Goal: Navigation & Orientation: Find specific page/section

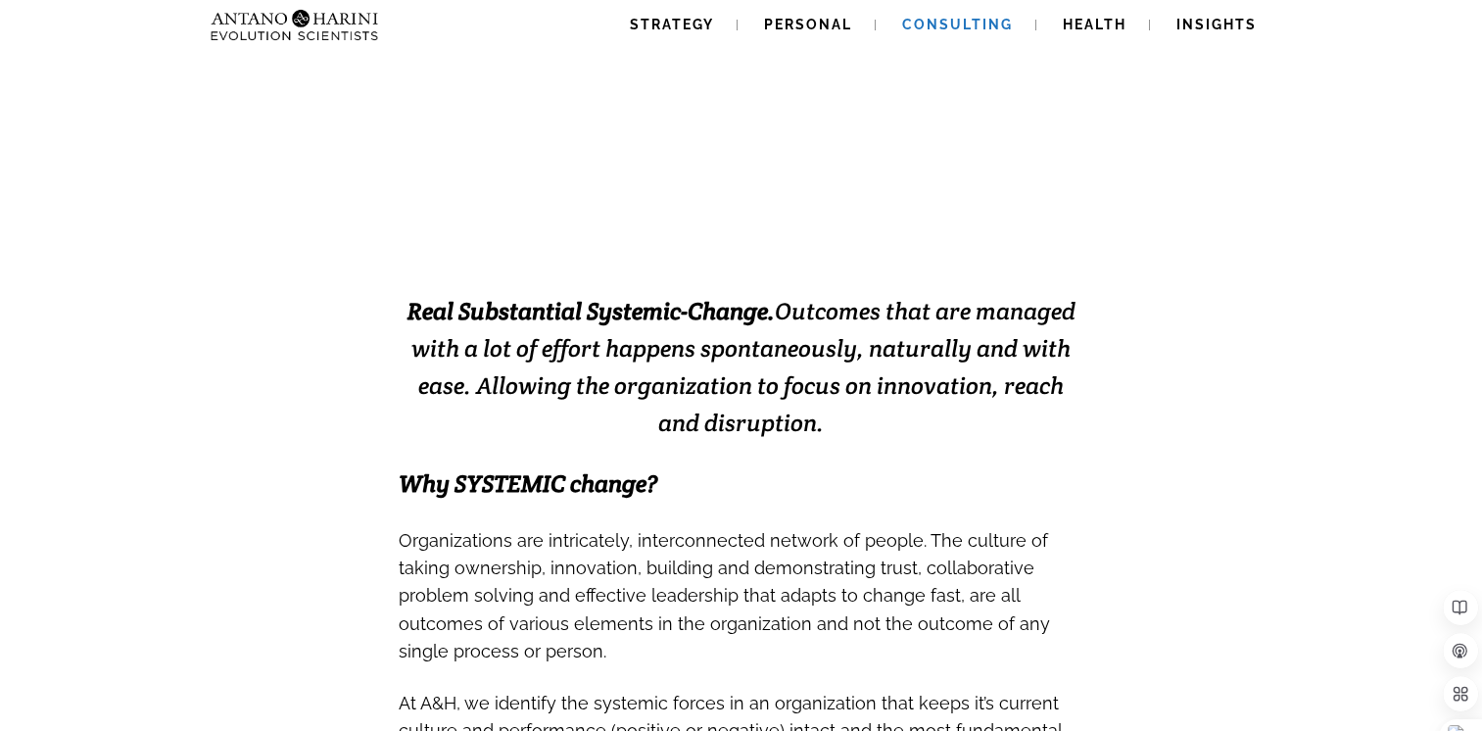
scroll to position [98, 0]
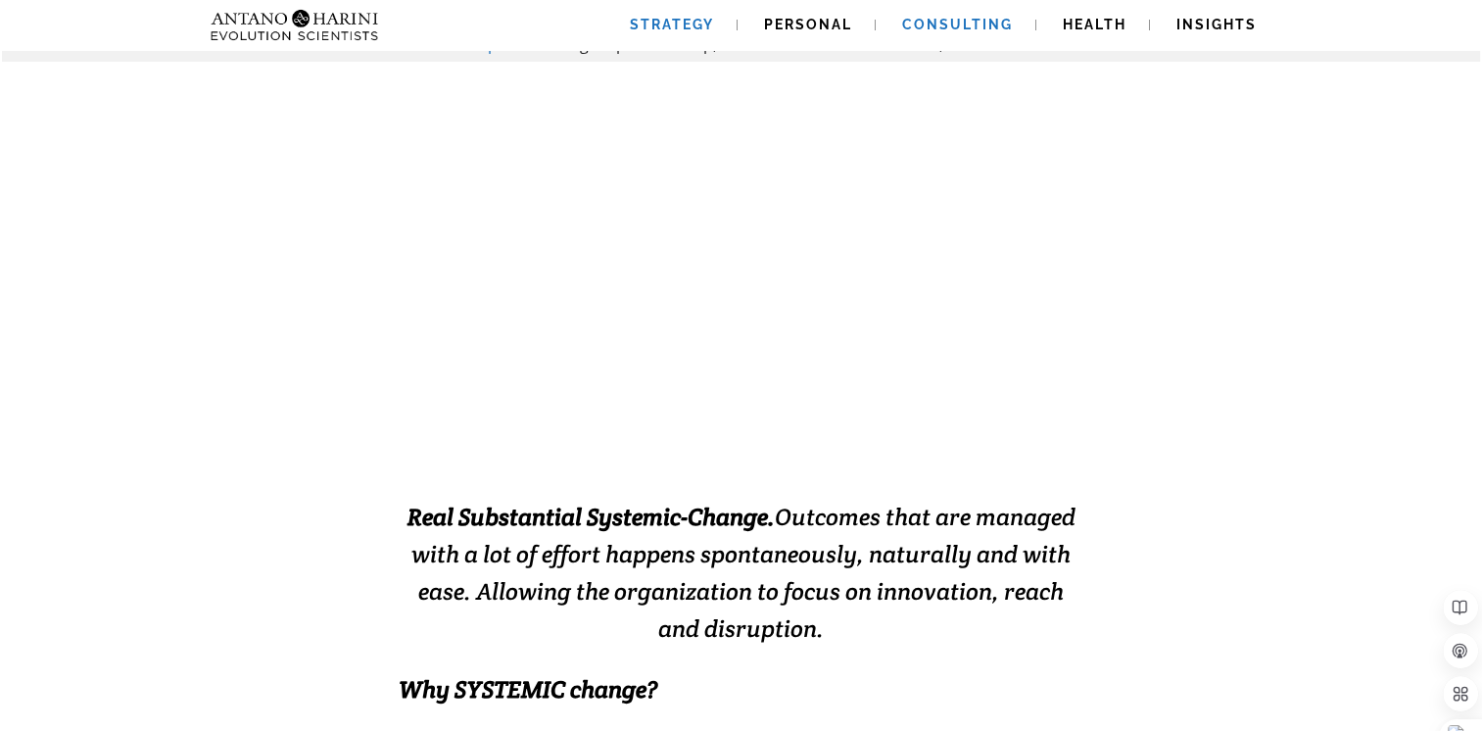
click at [663, 28] on span "Strategy" at bounding box center [672, 25] width 84 height 16
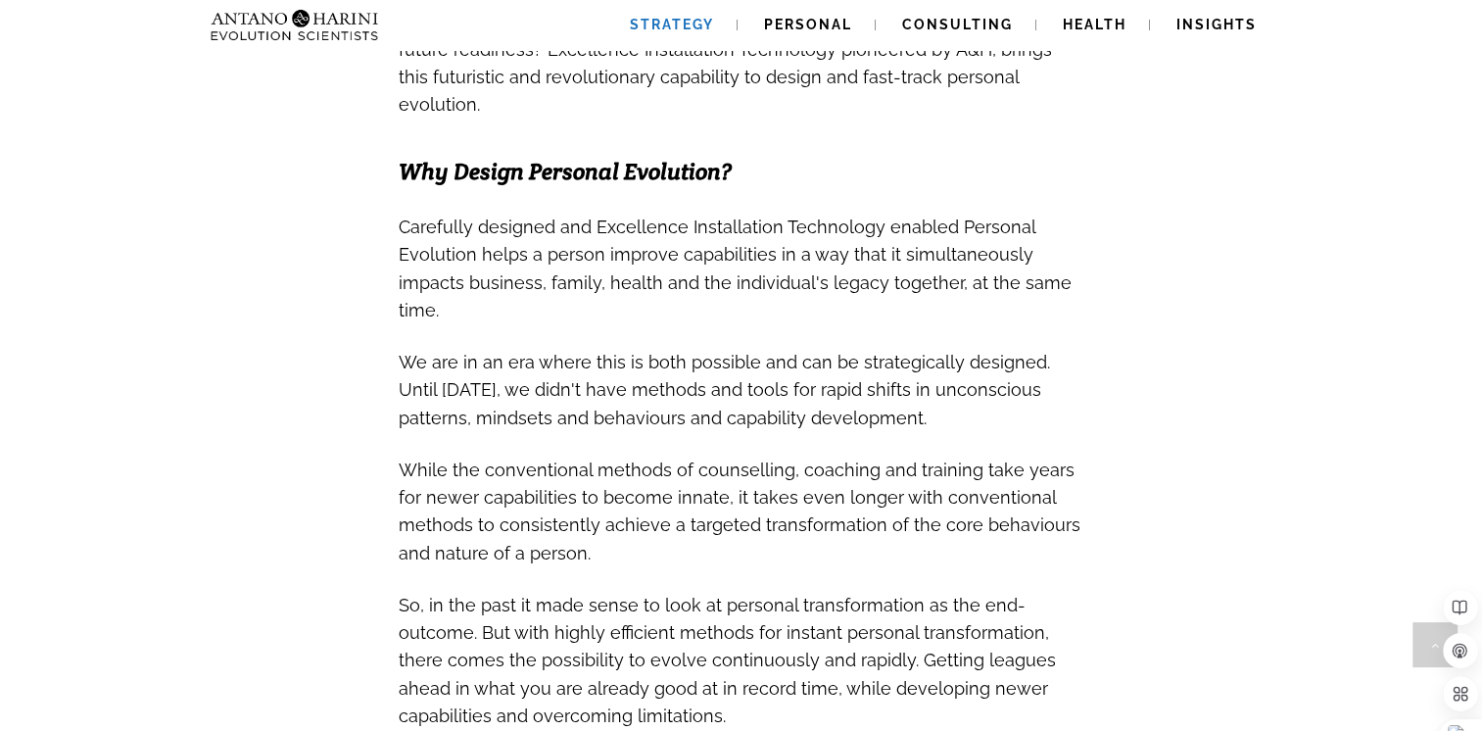
scroll to position [1175, 0]
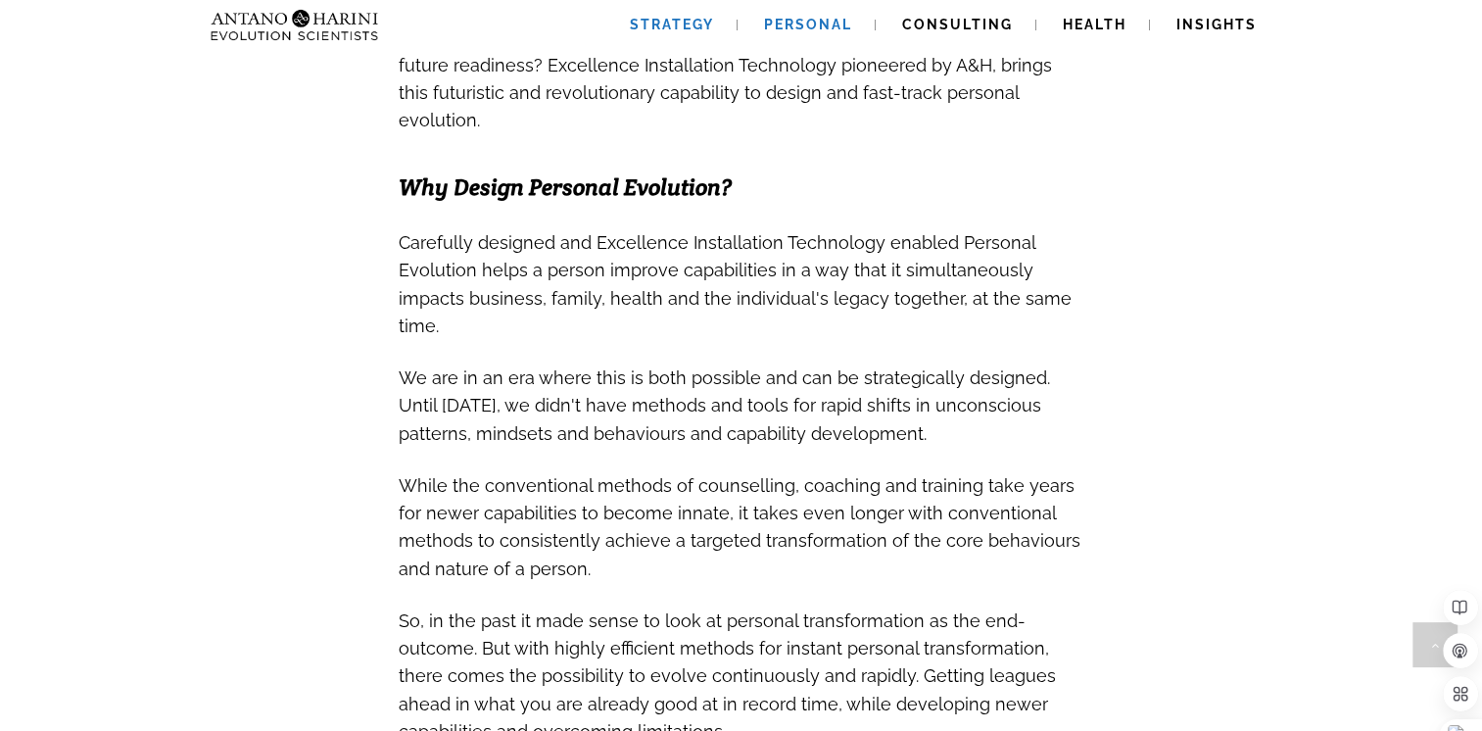
click at [798, 31] on span "Personal" at bounding box center [808, 25] width 88 height 16
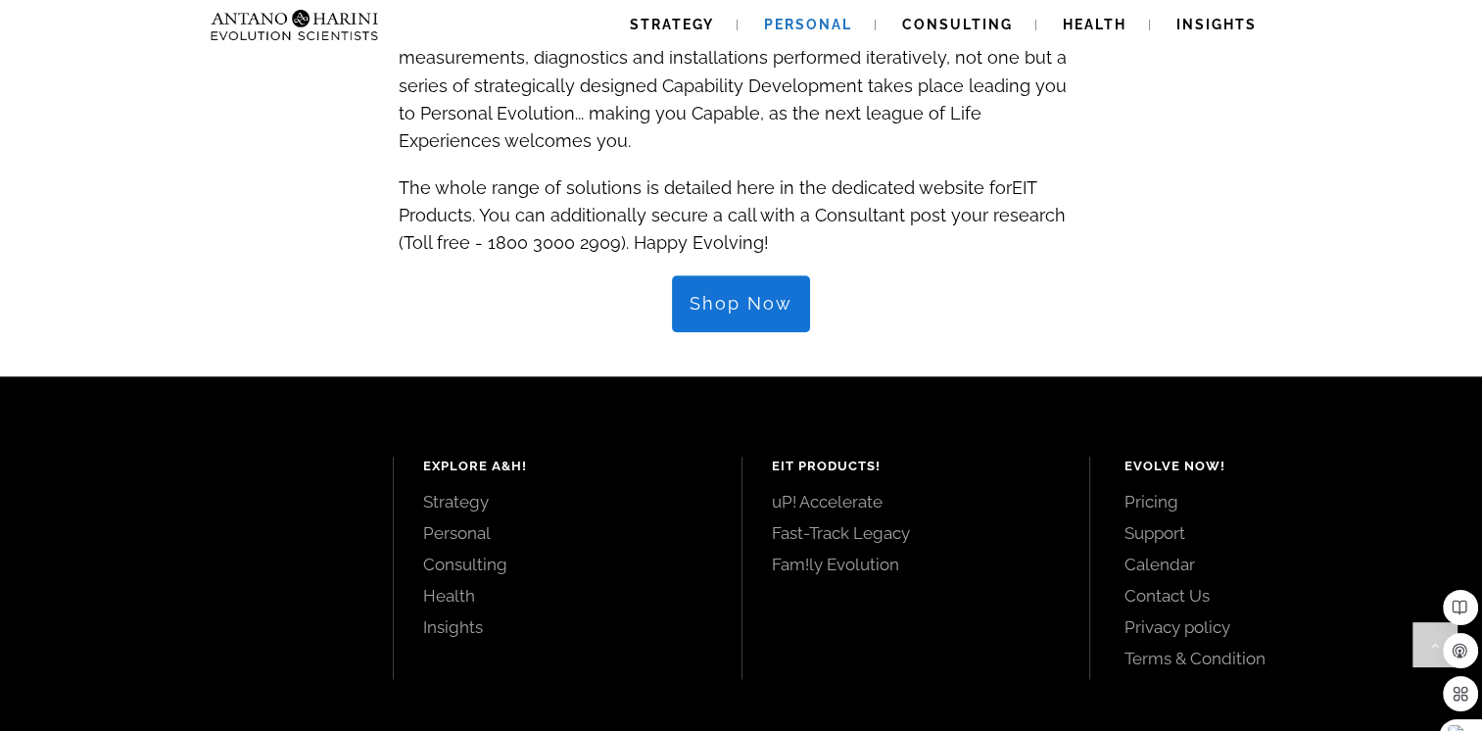
scroll to position [2299, 0]
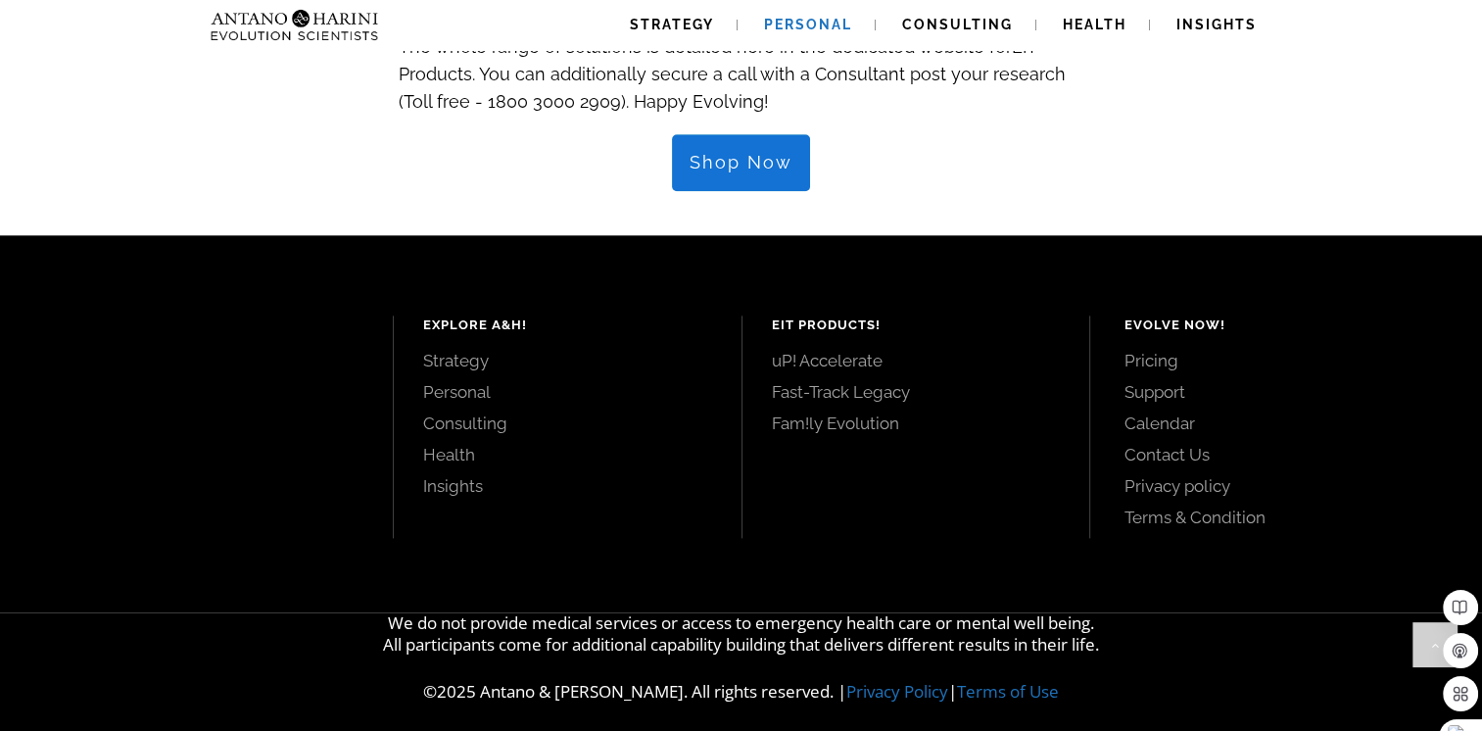
click at [696, 152] on span "Shop Now" at bounding box center [740, 163] width 103 height 22
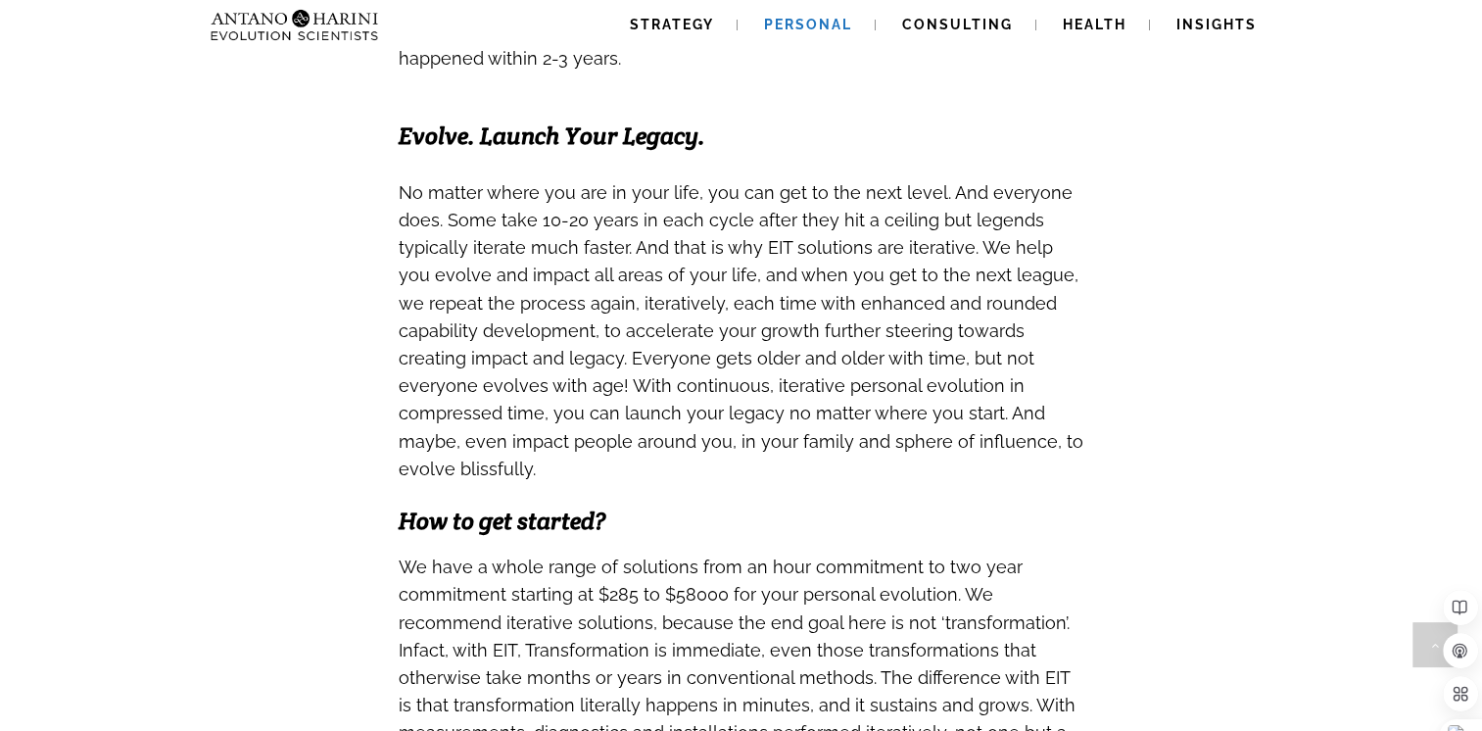
scroll to position [1516, 0]
